Goal: Task Accomplishment & Management: Use online tool/utility

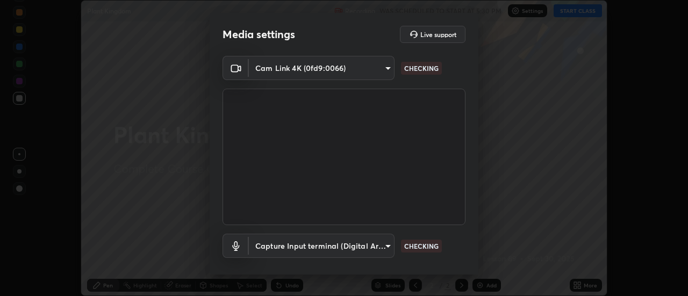
scroll to position [56, 0]
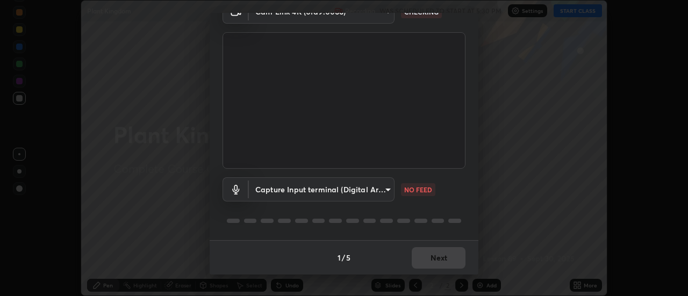
click at [355, 188] on body "Erase all Plant Kingdom Recording WAS SCHEDULED TO START AT 5:30 PM Settings ST…" at bounding box center [344, 148] width 688 height 296
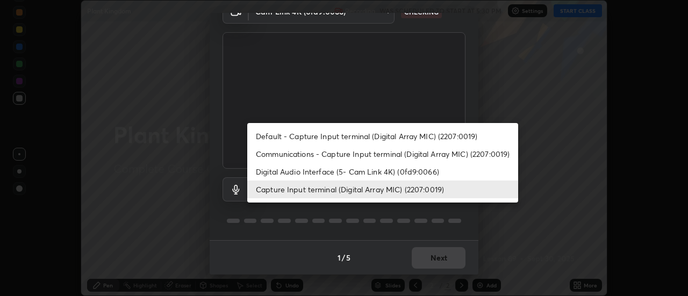
click at [354, 136] on li "Default - Capture Input terminal (Digital Array MIC) (2207:0019)" at bounding box center [382, 136] width 271 height 18
type input "default"
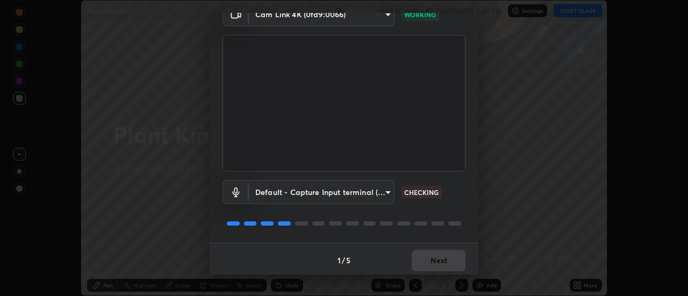
scroll to position [54, 0]
click at [444, 258] on button "Next" at bounding box center [439, 261] width 54 height 22
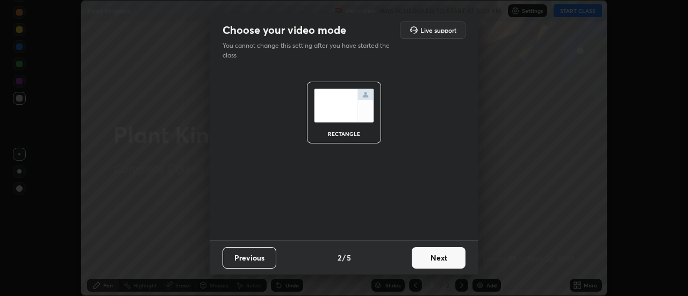
click at [449, 260] on button "Next" at bounding box center [439, 258] width 54 height 22
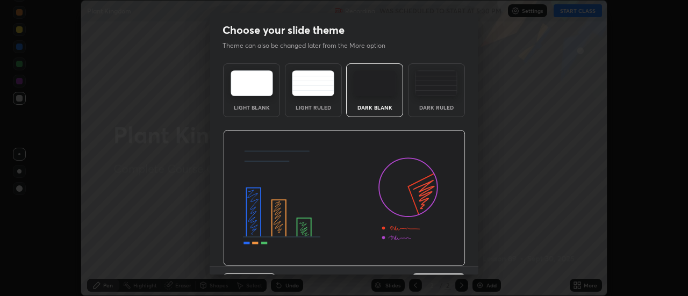
scroll to position [26, 0]
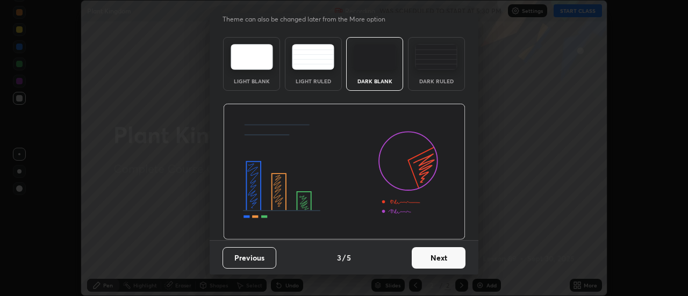
click at [453, 259] on button "Next" at bounding box center [439, 258] width 54 height 22
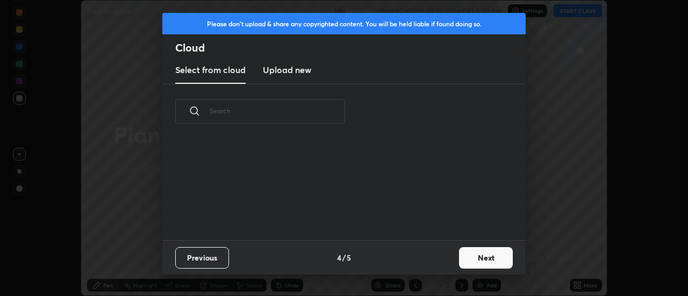
click at [490, 259] on button "Next" at bounding box center [486, 258] width 54 height 22
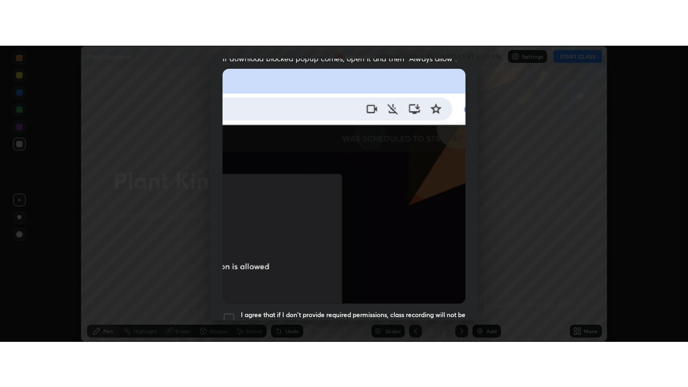
scroll to position [276, 0]
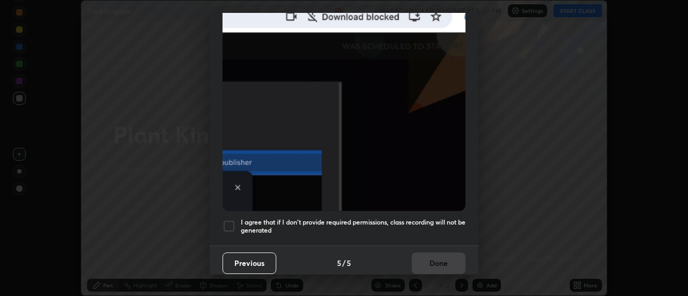
click at [231, 223] on div at bounding box center [229, 226] width 13 height 13
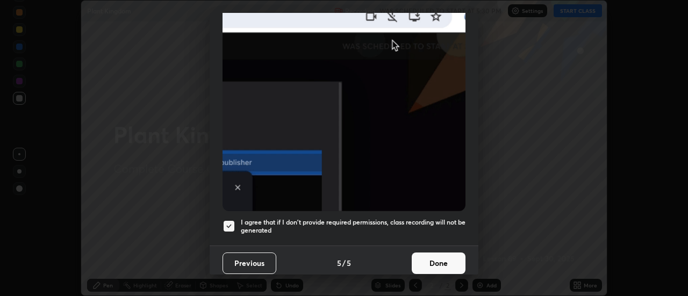
click at [438, 258] on button "Done" at bounding box center [439, 264] width 54 height 22
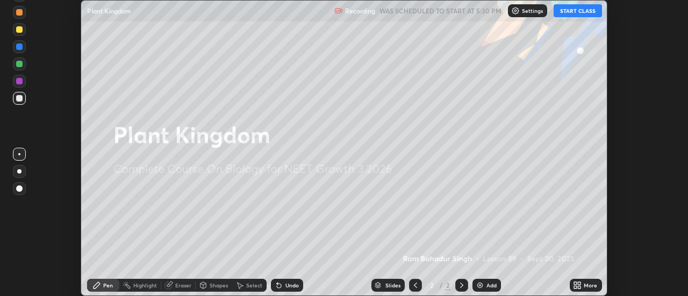
click at [573, 11] on button "START CLASS" at bounding box center [578, 10] width 48 height 13
click at [578, 287] on icon at bounding box center [579, 287] width 3 height 3
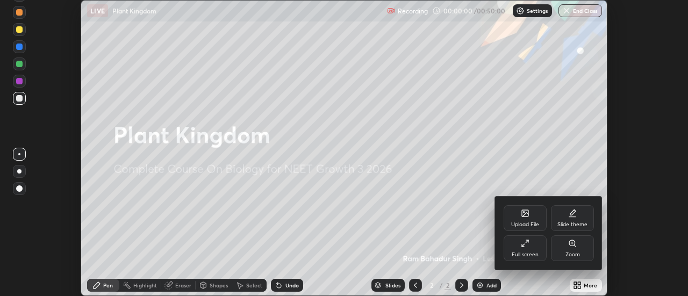
click at [525, 245] on icon at bounding box center [525, 243] width 9 height 9
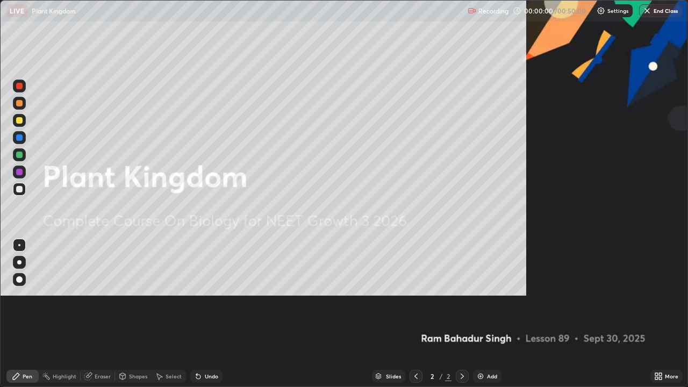
scroll to position [387, 688]
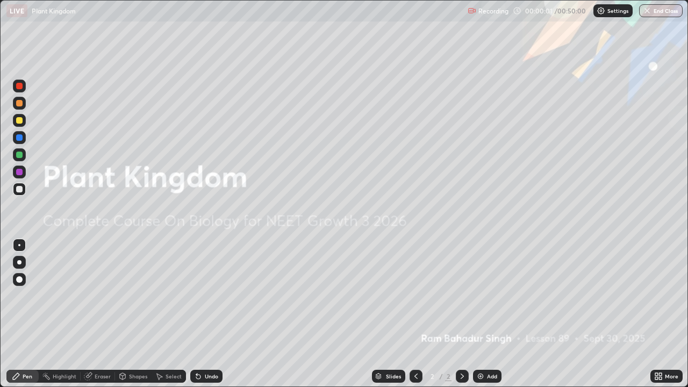
click at [481, 296] on img at bounding box center [480, 376] width 9 height 9
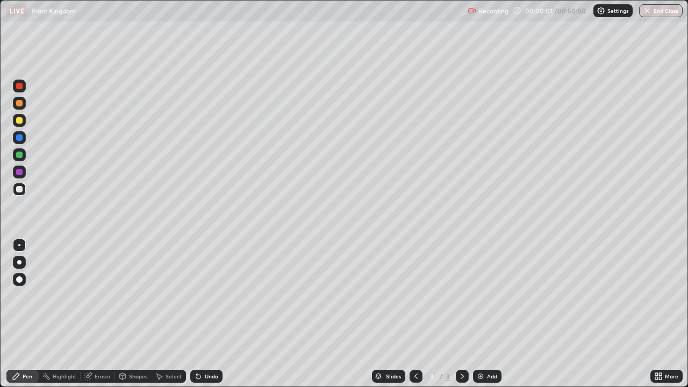
click at [480, 296] on img at bounding box center [480, 376] width 9 height 9
click at [481, 296] on img at bounding box center [480, 376] width 9 height 9
click at [480, 296] on img at bounding box center [480, 376] width 9 height 9
click at [481, 296] on img at bounding box center [480, 376] width 9 height 9
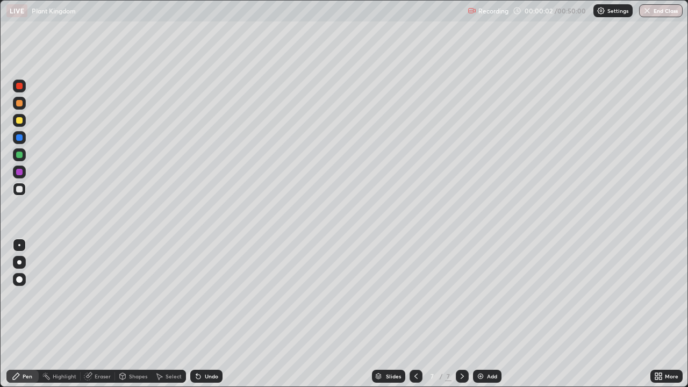
click at [482, 296] on img at bounding box center [480, 376] width 9 height 9
click at [483, 296] on img at bounding box center [480, 376] width 9 height 9
click at [482, 296] on img at bounding box center [480, 376] width 9 height 9
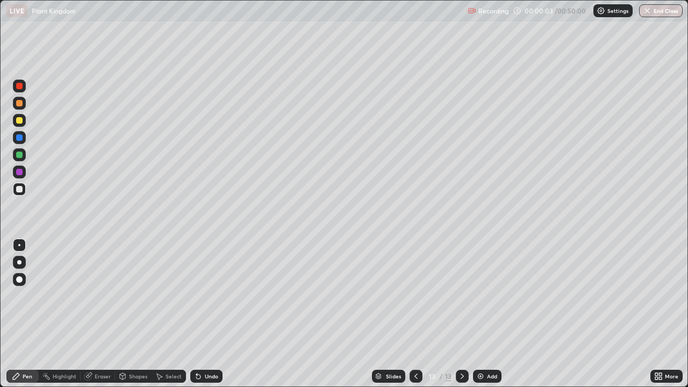
click at [413, 296] on icon at bounding box center [416, 376] width 9 height 9
click at [414, 296] on icon at bounding box center [415, 376] width 3 height 5
click at [413, 296] on icon at bounding box center [416, 376] width 9 height 9
click at [414, 296] on icon at bounding box center [416, 376] width 9 height 9
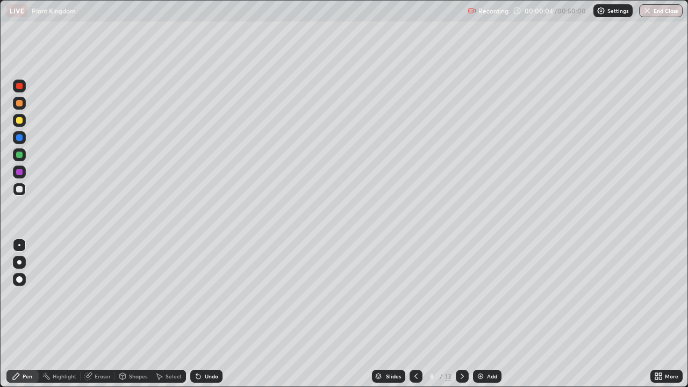
click at [415, 296] on icon at bounding box center [415, 376] width 3 height 5
click at [415, 296] on icon at bounding box center [416, 376] width 9 height 9
click at [414, 296] on icon at bounding box center [416, 376] width 9 height 9
click at [416, 296] on icon at bounding box center [416, 376] width 9 height 9
click at [414, 296] on icon at bounding box center [416, 376] width 9 height 9
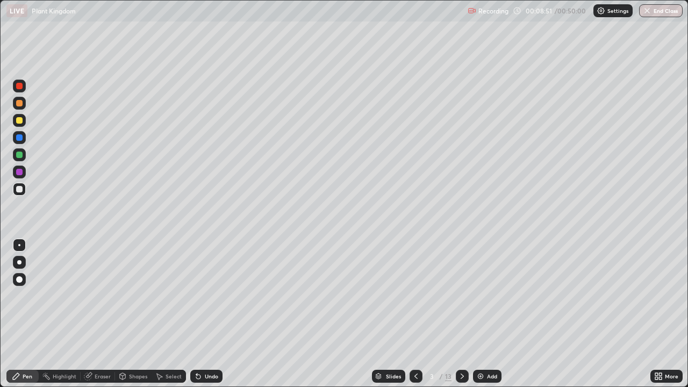
click at [19, 119] on div at bounding box center [19, 120] width 6 height 6
click at [462, 296] on icon at bounding box center [462, 376] width 9 height 9
click at [461, 296] on icon at bounding box center [462, 376] width 9 height 9
click at [22, 104] on div at bounding box center [19, 103] width 6 height 6
click at [25, 155] on div at bounding box center [19, 154] width 13 height 13
